Goal: Communication & Community: Participate in discussion

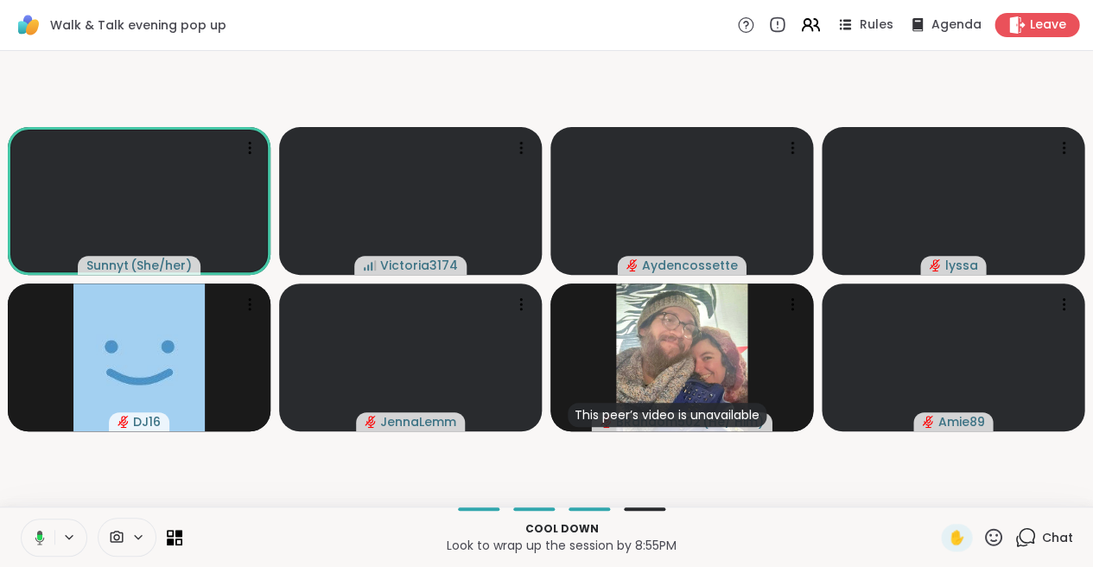
click at [40, 531] on icon at bounding box center [40, 537] width 10 height 15
click at [40, 538] on icon at bounding box center [40, 538] width 16 height 16
click at [35, 532] on icon at bounding box center [40, 538] width 16 height 16
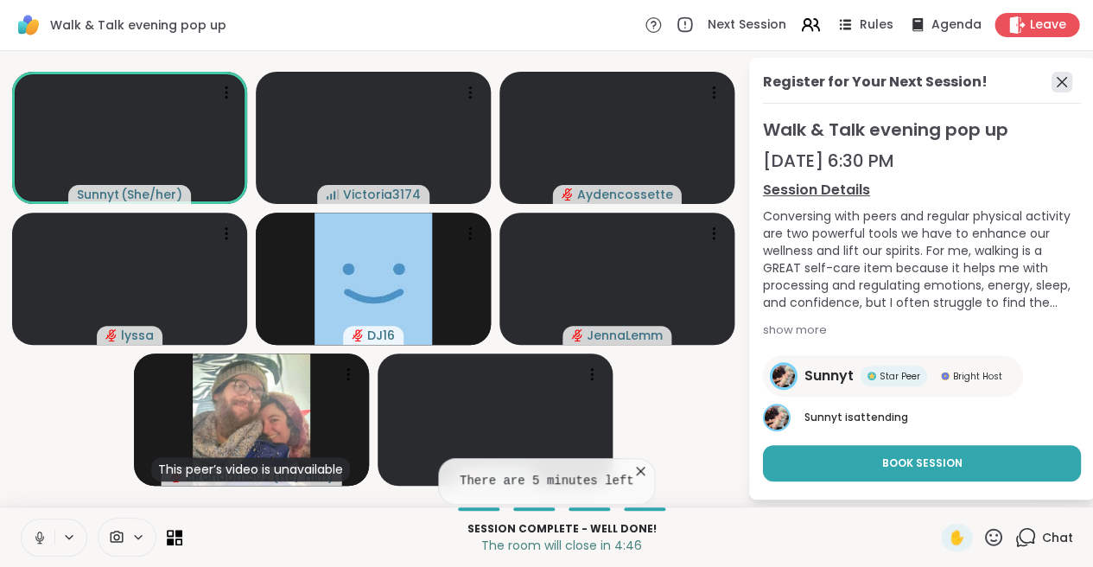
click at [1061, 83] on icon at bounding box center [1062, 82] width 21 height 21
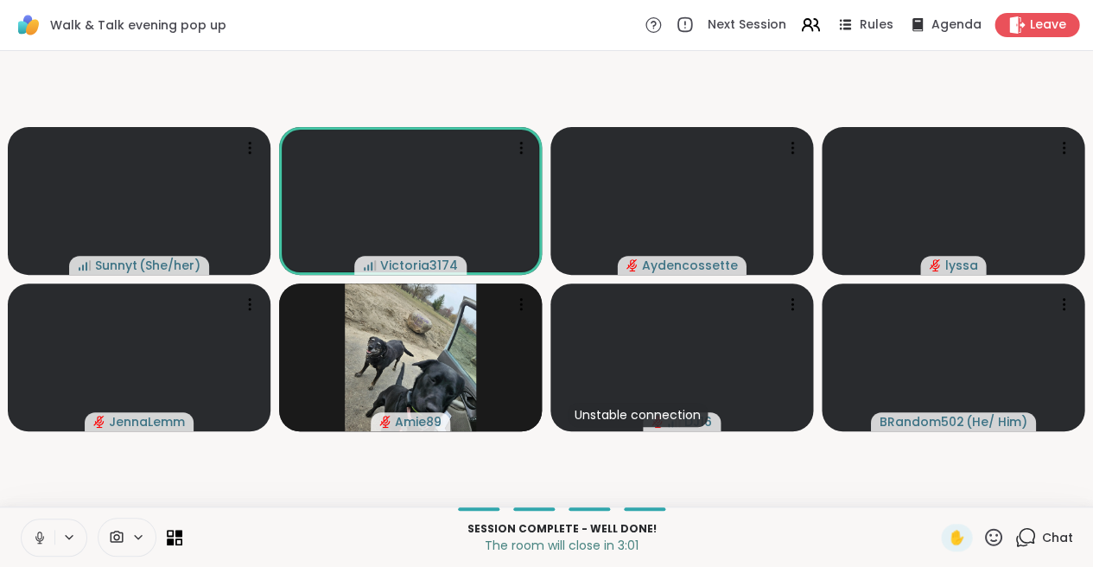
click at [35, 538] on icon at bounding box center [39, 537] width 9 height 5
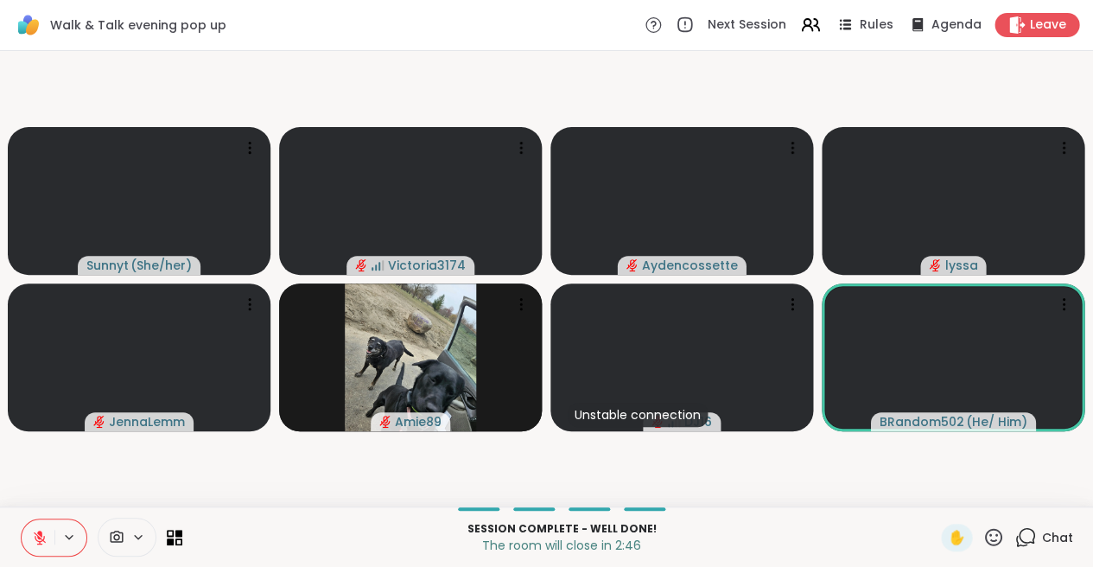
click at [40, 537] on icon at bounding box center [40, 538] width 12 height 12
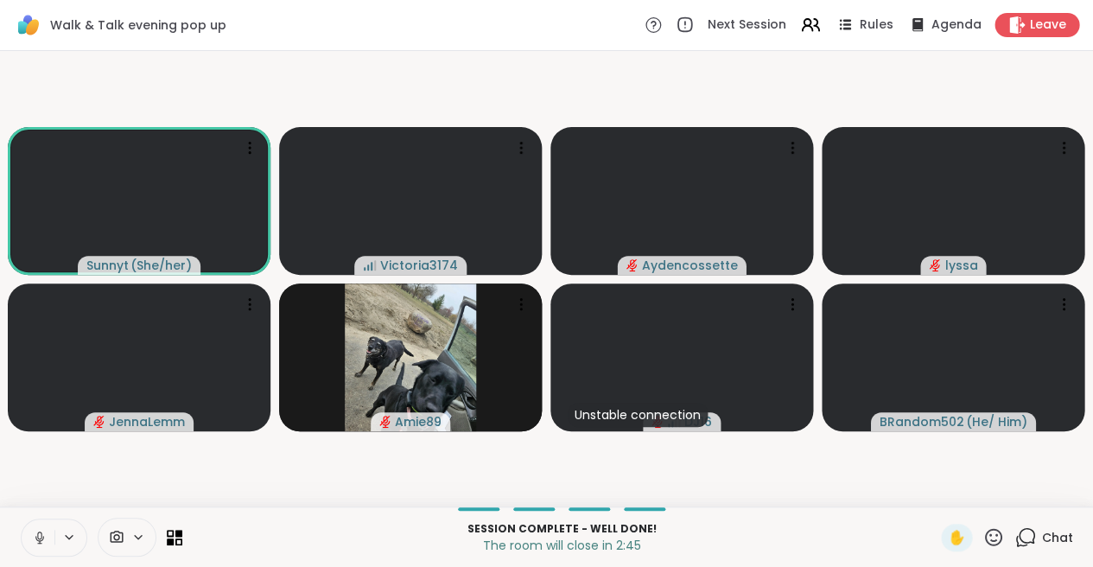
click at [40, 537] on icon at bounding box center [40, 538] width 16 height 16
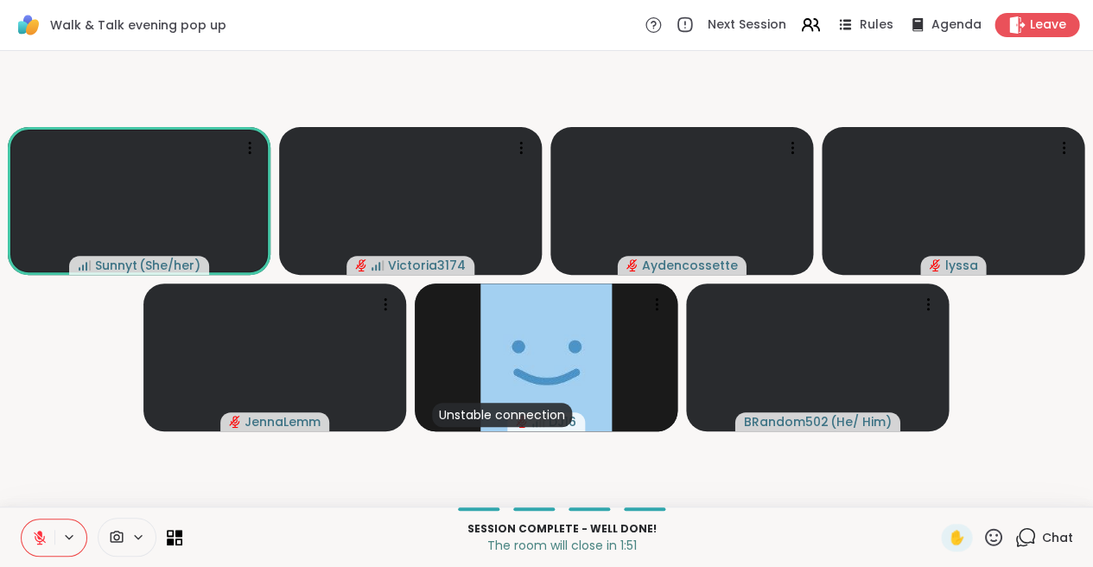
click at [36, 532] on icon at bounding box center [40, 538] width 16 height 16
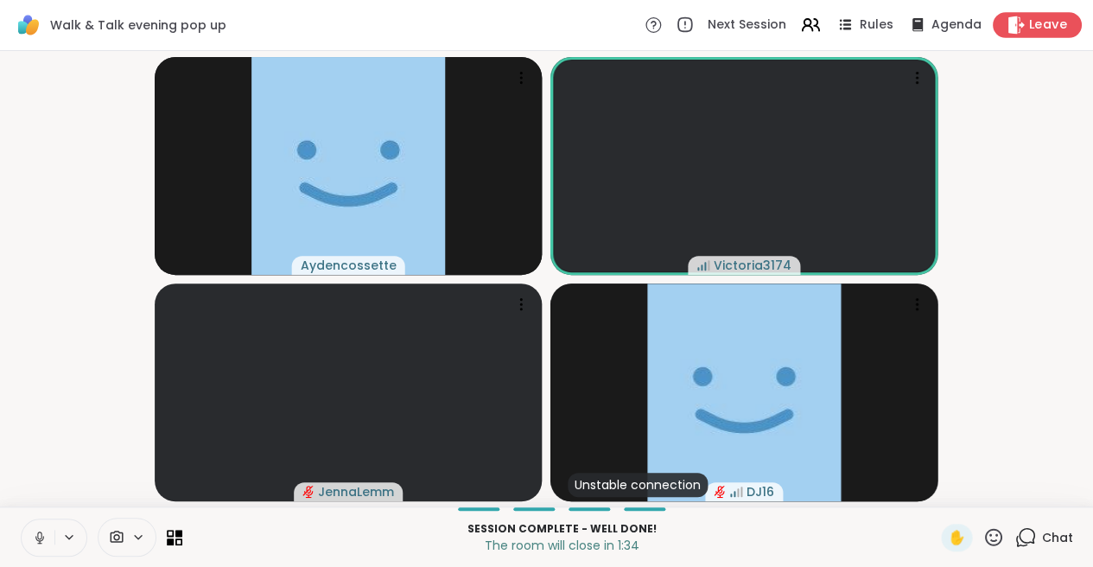
click at [1031, 19] on span "Leave" at bounding box center [1048, 25] width 38 height 18
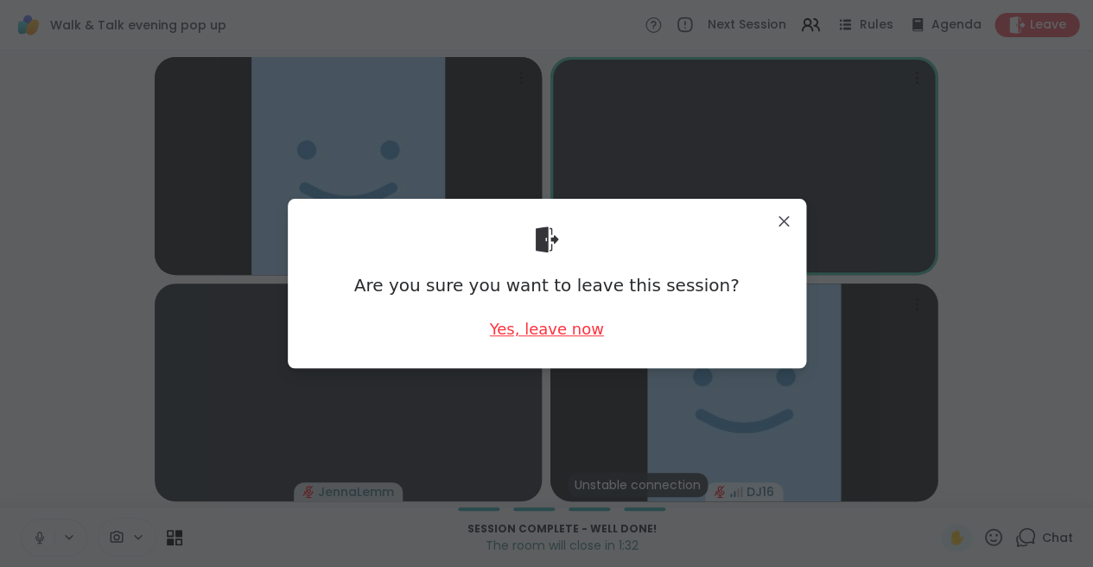
click at [567, 329] on div "Yes, leave now" at bounding box center [546, 329] width 114 height 22
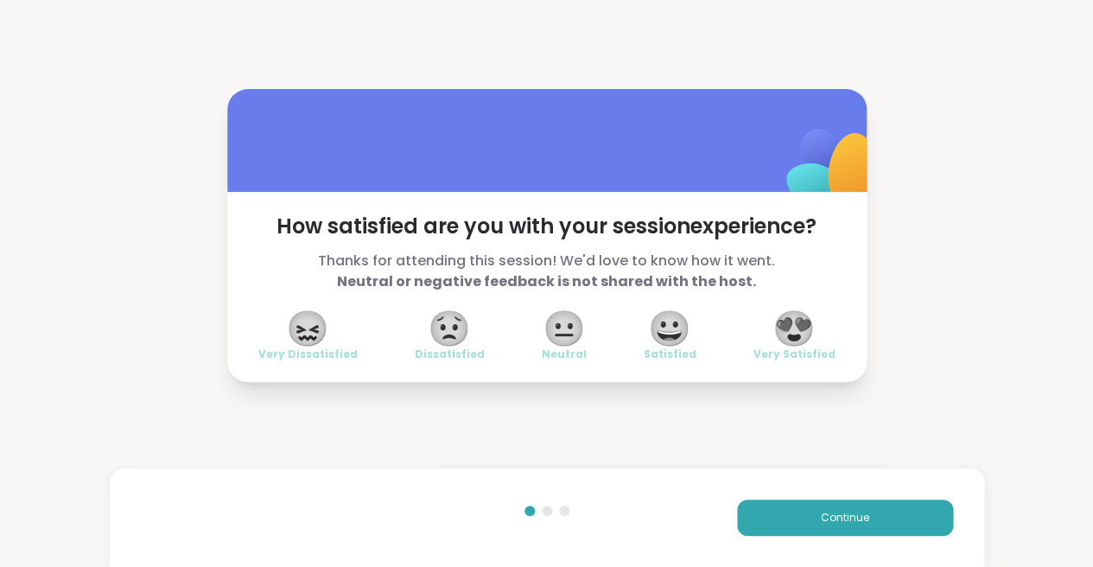
click at [799, 318] on span "😍" at bounding box center [794, 328] width 43 height 31
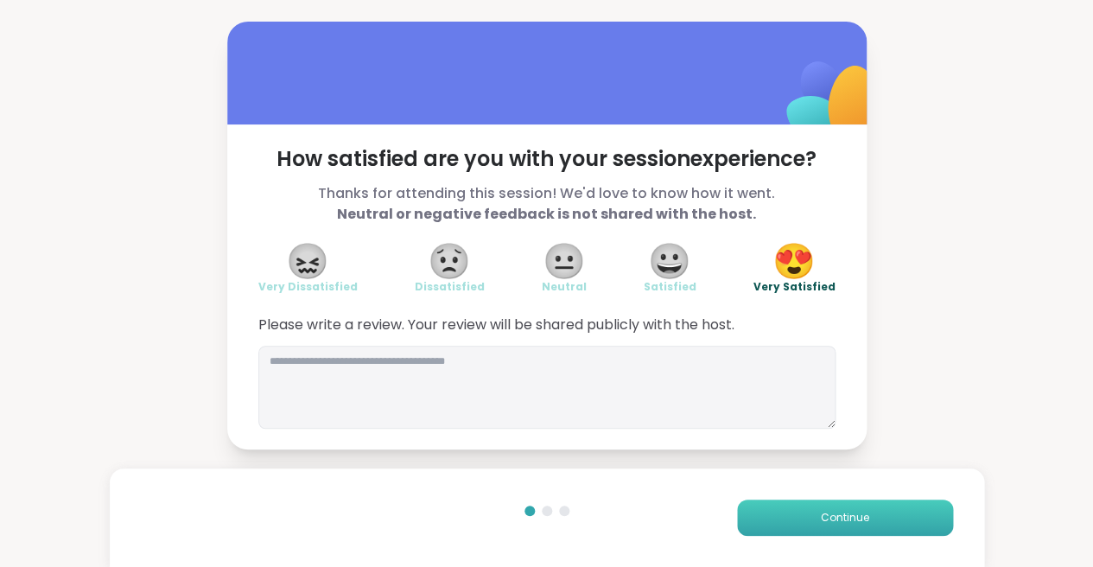
click at [809, 516] on button "Continue" at bounding box center [845, 518] width 216 height 36
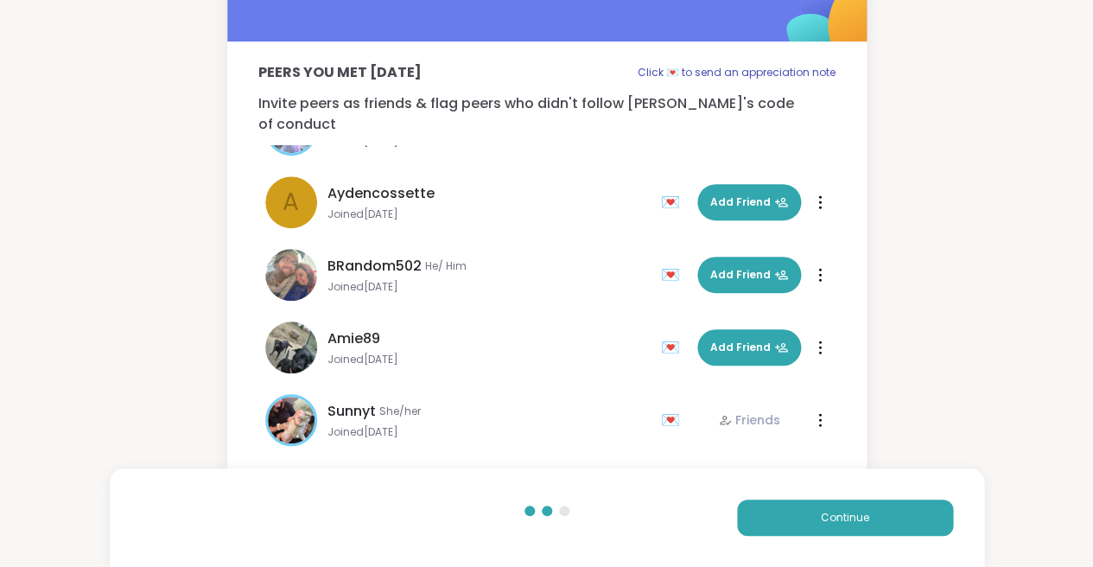
scroll to position [61, 0]
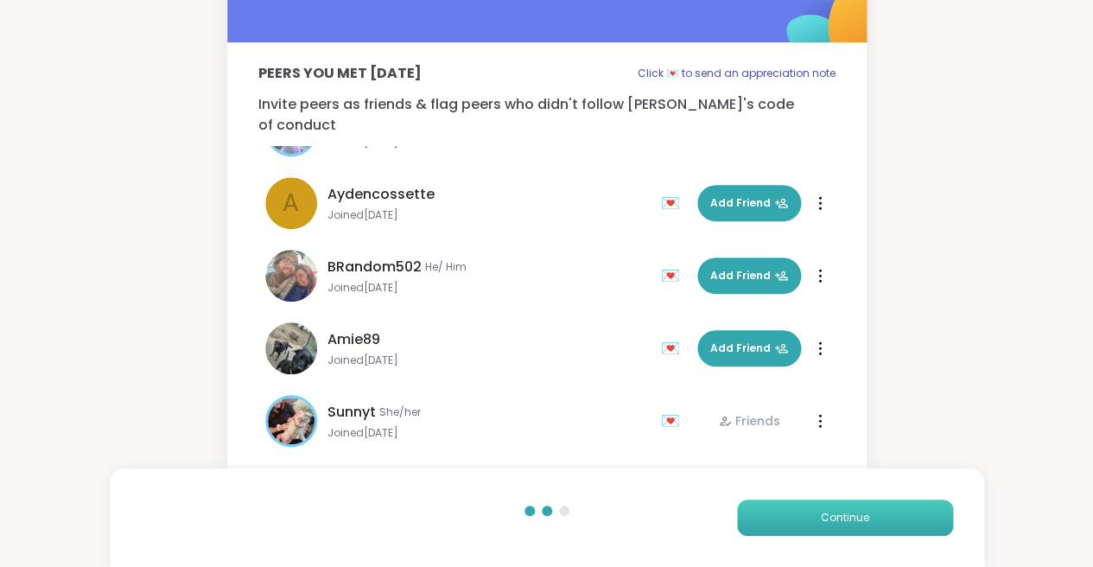
click at [781, 518] on button "Continue" at bounding box center [845, 518] width 216 height 36
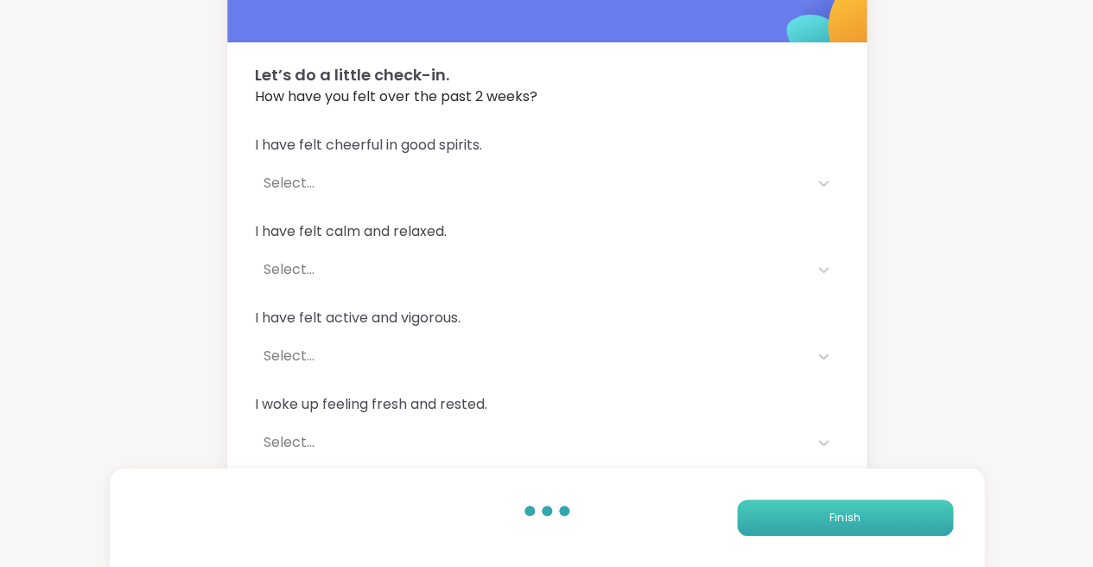
click at [794, 514] on button "Finish" at bounding box center [845, 518] width 216 height 36
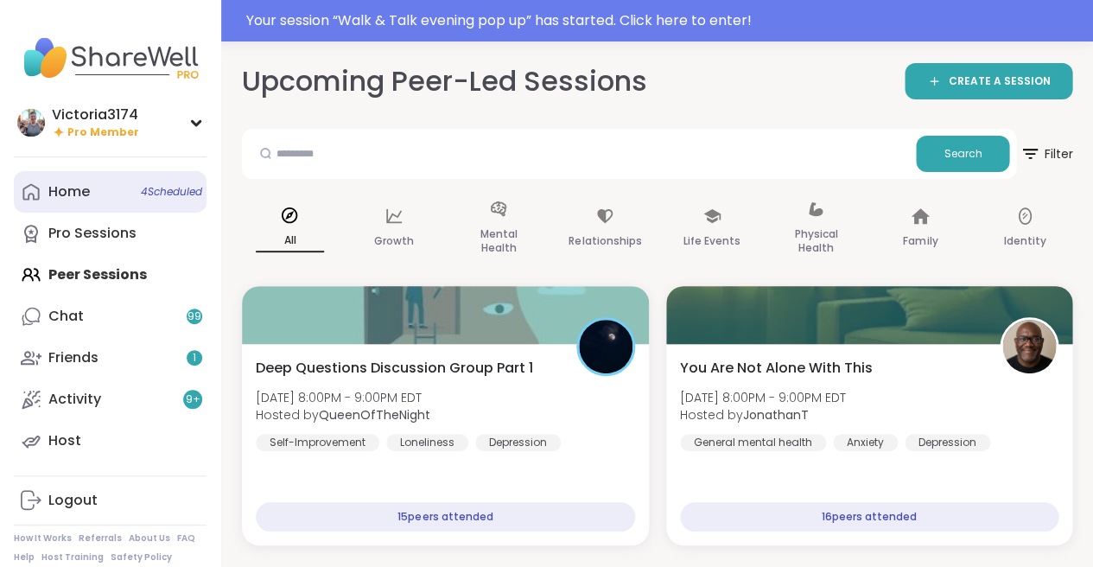
click at [82, 198] on div "Home 4 Scheduled" at bounding box center [68, 191] width 41 height 19
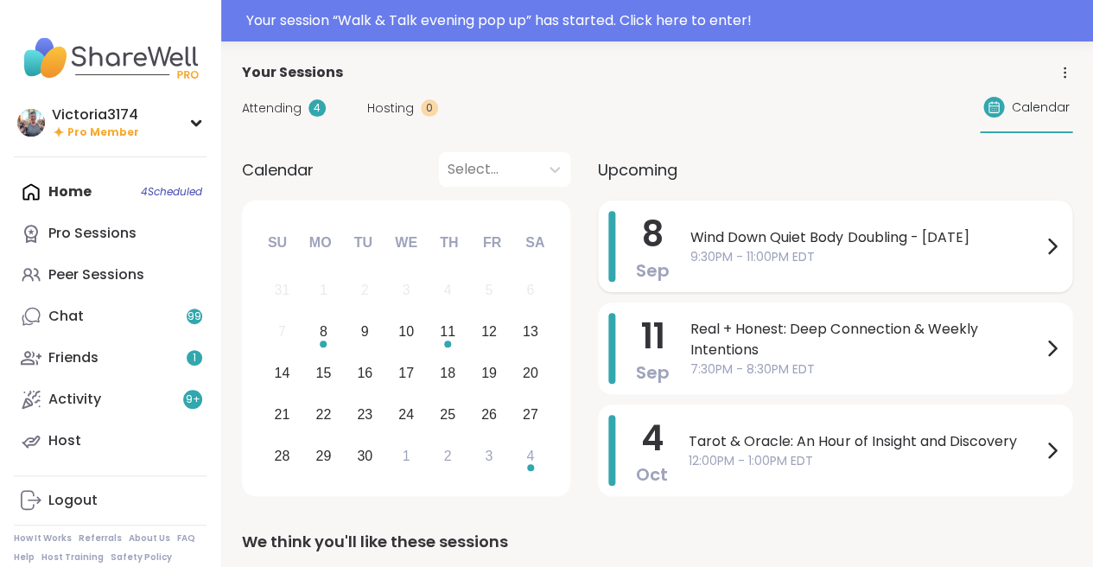
click at [749, 245] on span "Wind Down Quiet Body Doubling - [DATE]" at bounding box center [866, 237] width 351 height 21
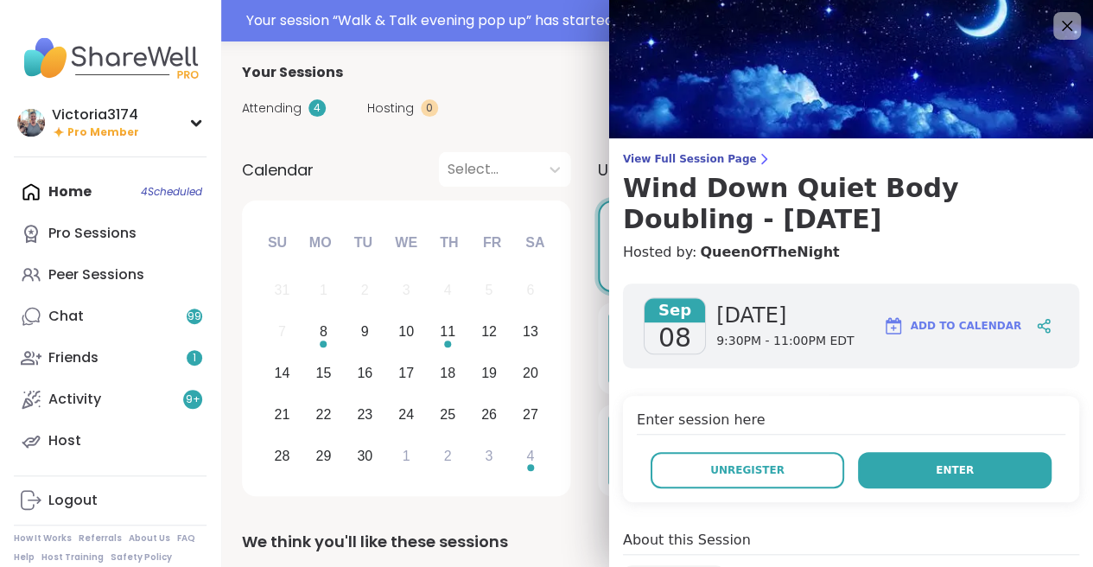
click at [909, 467] on button "Enter" at bounding box center [955, 470] width 194 height 36
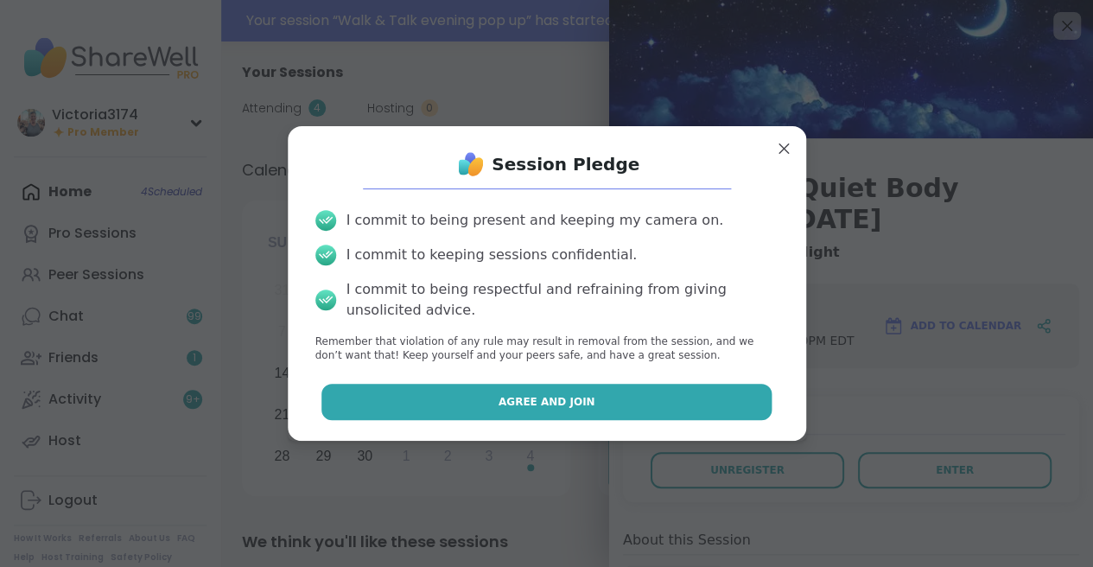
click at [582, 403] on span "Agree and Join" at bounding box center [547, 402] width 97 height 16
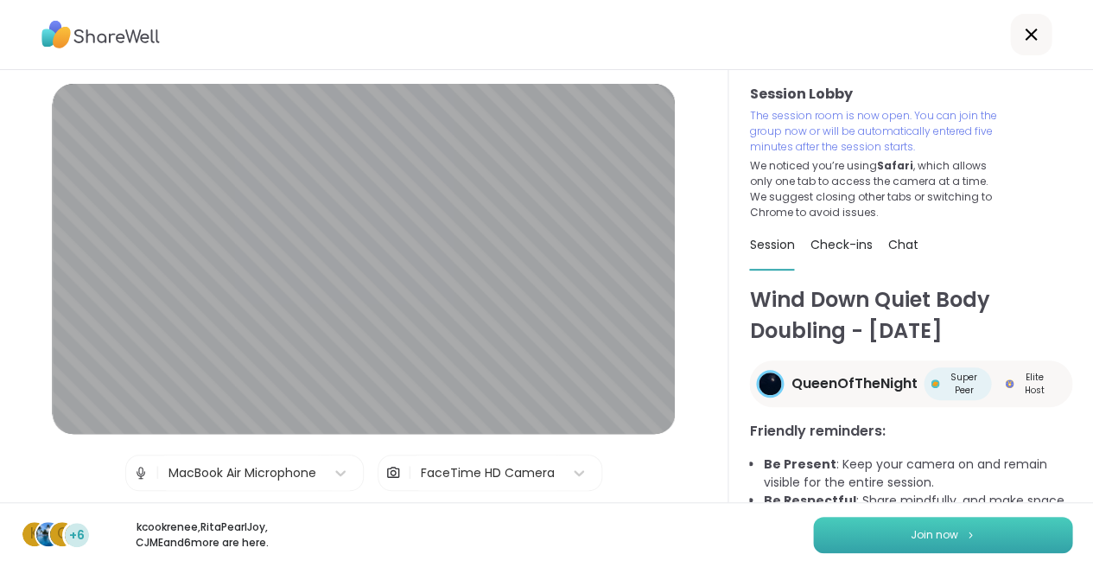
click at [868, 528] on button "Join now" at bounding box center [942, 535] width 259 height 36
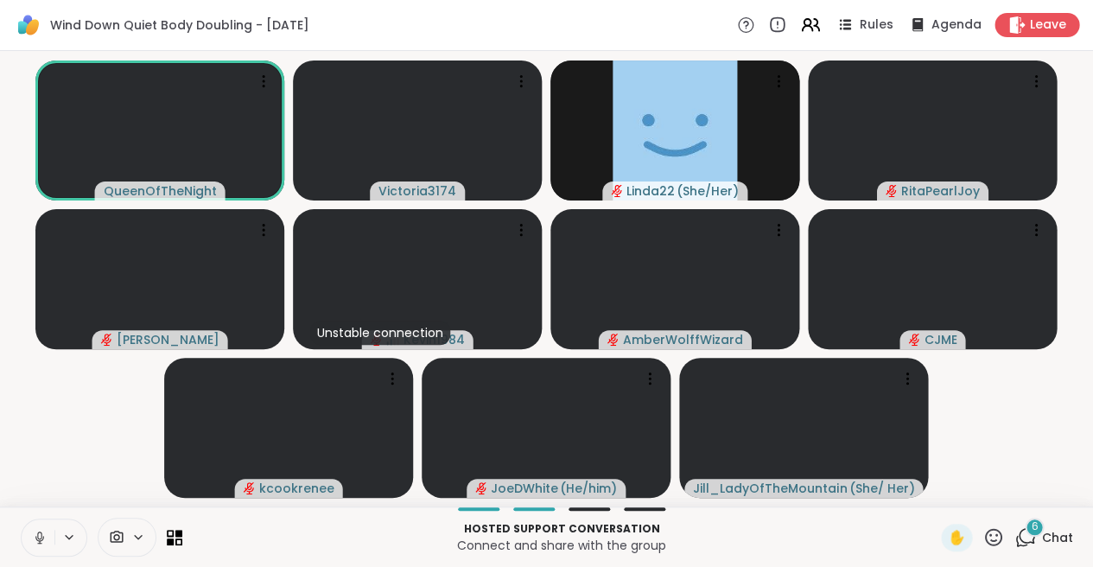
click at [1023, 535] on icon at bounding box center [1026, 537] width 22 height 22
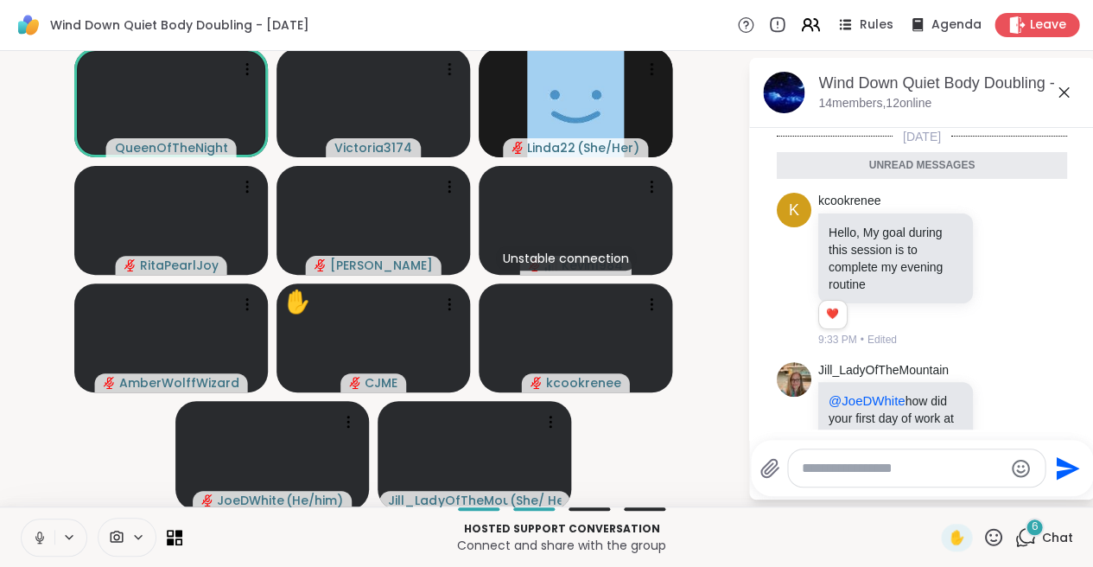
scroll to position [768, 0]
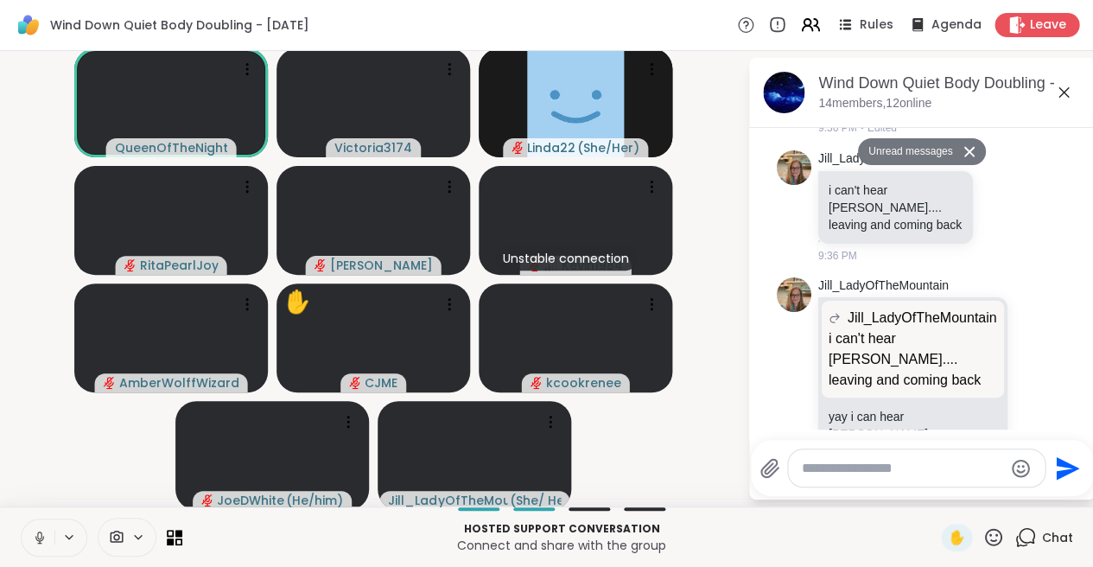
click at [838, 478] on div at bounding box center [916, 467] width 257 height 37
click at [824, 469] on textarea "Type your message" at bounding box center [902, 468] width 201 height 17
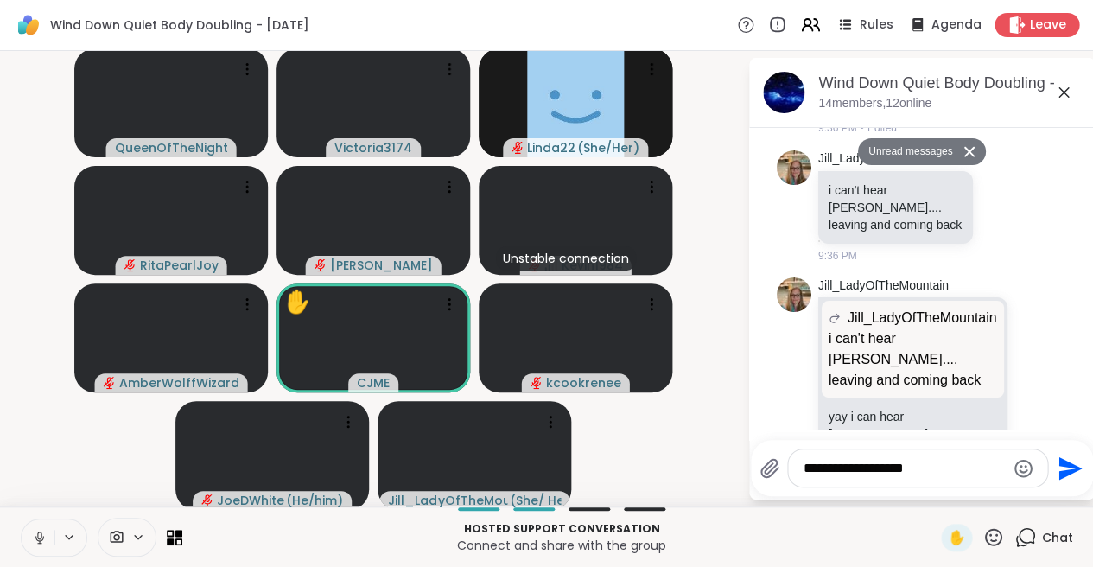
type textarea "**********"
click at [1062, 461] on icon "Send" at bounding box center [1070, 467] width 23 height 23
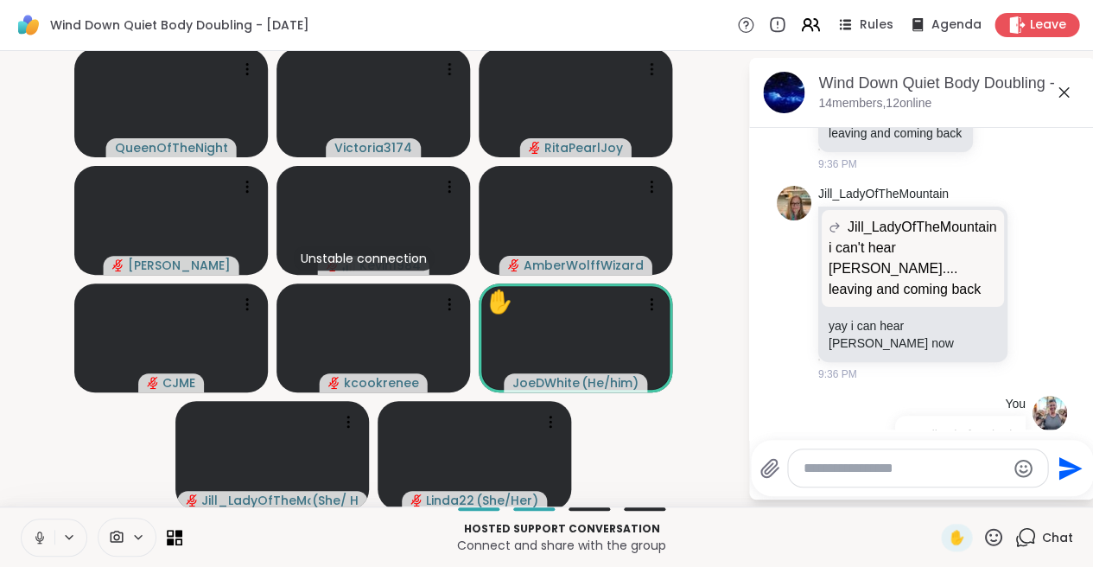
click at [991, 535] on icon at bounding box center [993, 536] width 17 height 17
click at [941, 492] on span "❤️" at bounding box center [942, 491] width 17 height 21
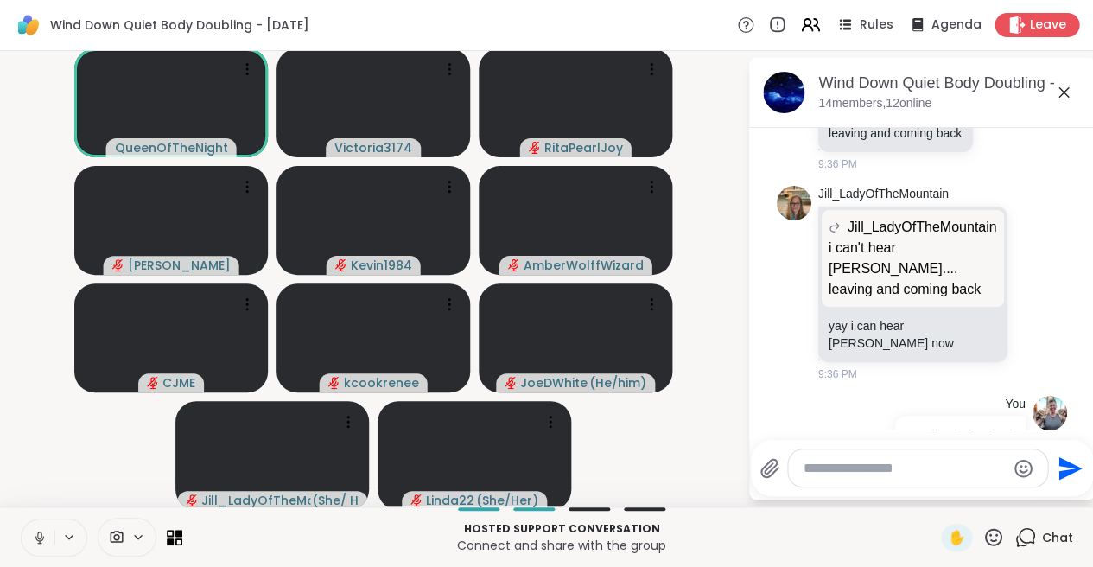
scroll to position [843, 0]
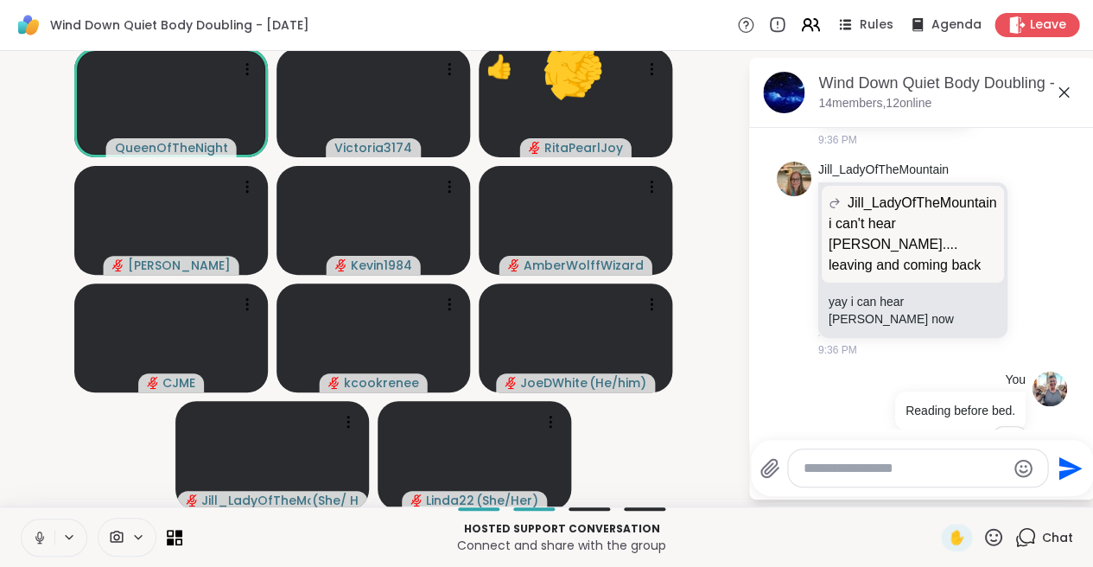
click at [995, 531] on icon at bounding box center [994, 537] width 22 height 22
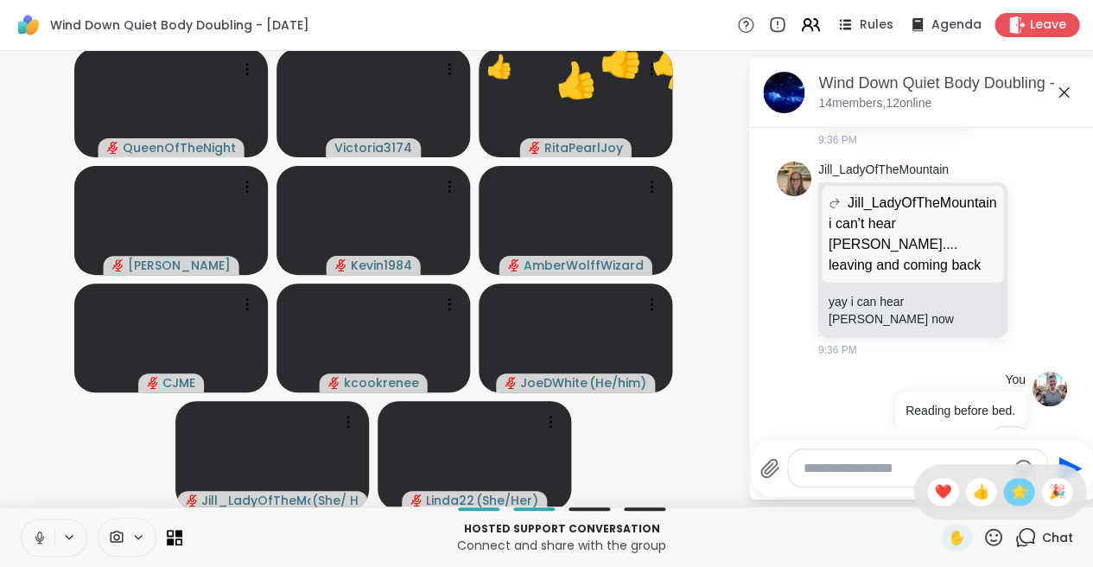
click at [1016, 485] on span "🌟" at bounding box center [1018, 491] width 17 height 21
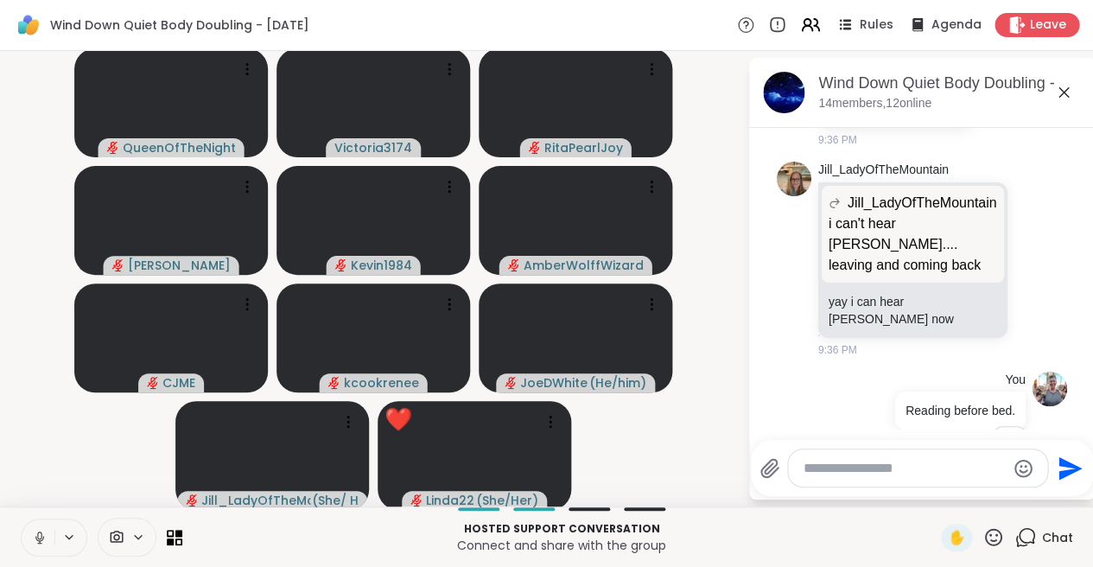
click at [38, 531] on icon at bounding box center [40, 538] width 16 height 16
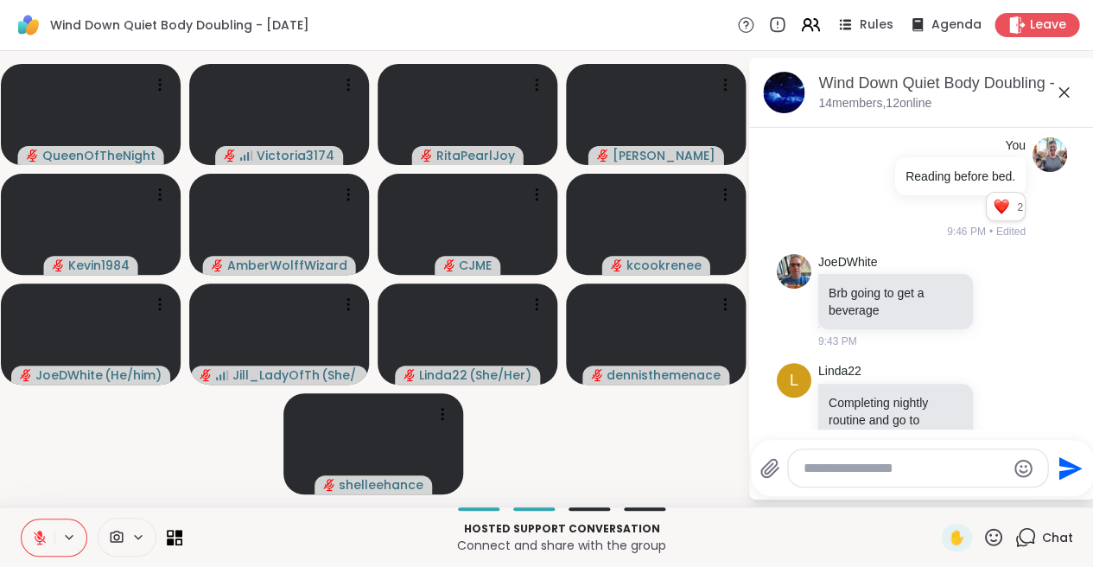
scroll to position [1100, 0]
